Goal: Navigation & Orientation: Find specific page/section

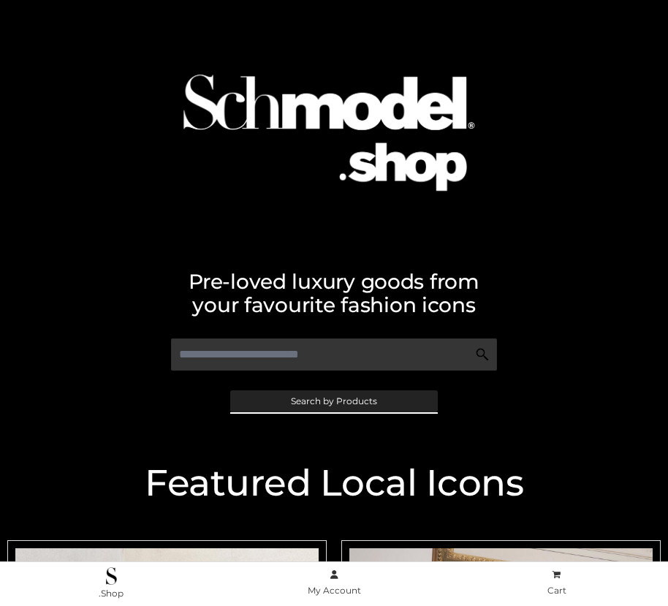
click at [333, 400] on span "Search by Products" at bounding box center [334, 401] width 86 height 9
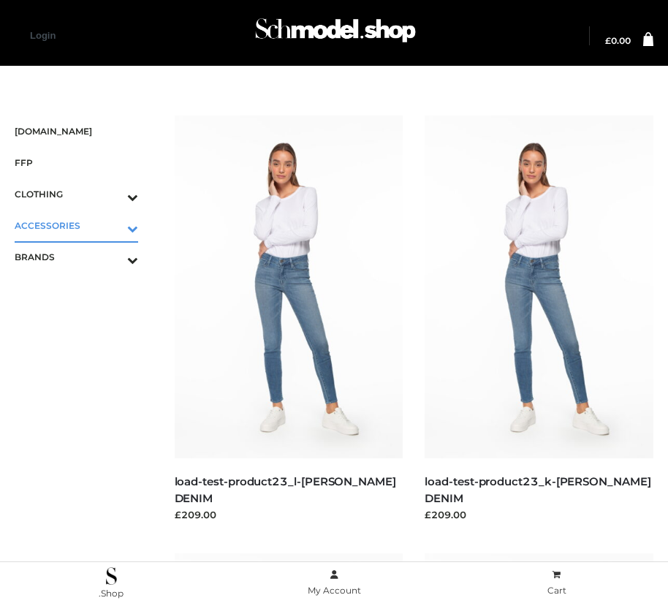
click at [112, 225] on icon "Toggle Submenu" at bounding box center [56, 228] width 164 height 17
click at [83, 256] on span "BAGS" at bounding box center [83, 256] width 109 height 17
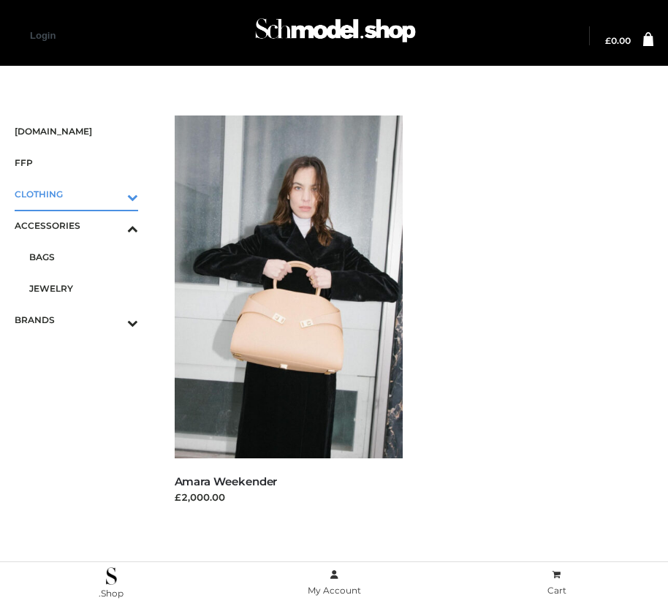
click at [112, 194] on icon "Toggle Submenu" at bounding box center [56, 197] width 164 height 17
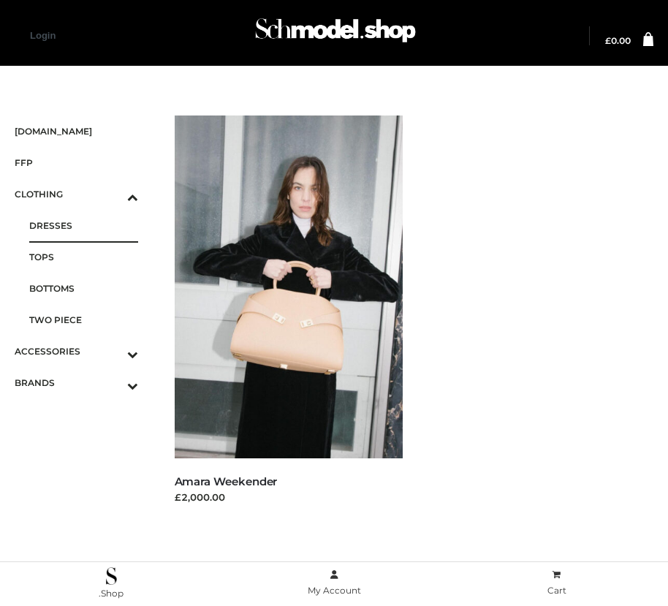
click at [83, 225] on span "DRESSES" at bounding box center [83, 225] width 109 height 17
